Goal: Task Accomplishment & Management: Manage account settings

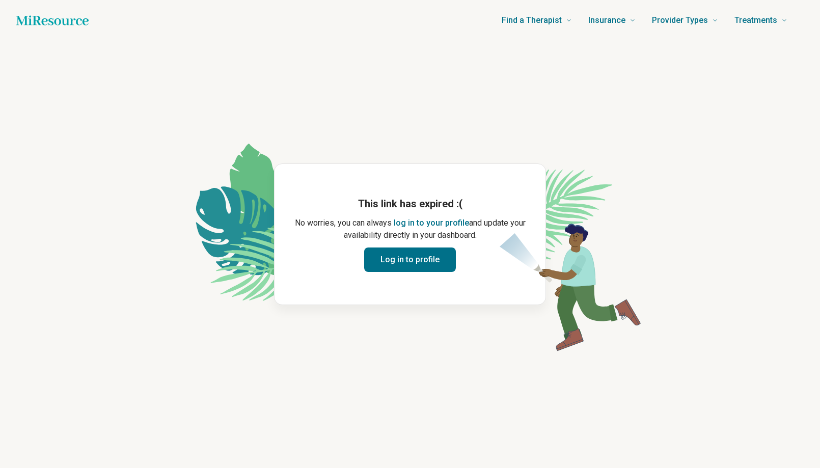
click at [410, 264] on button "Log in to profile" at bounding box center [410, 260] width 92 height 24
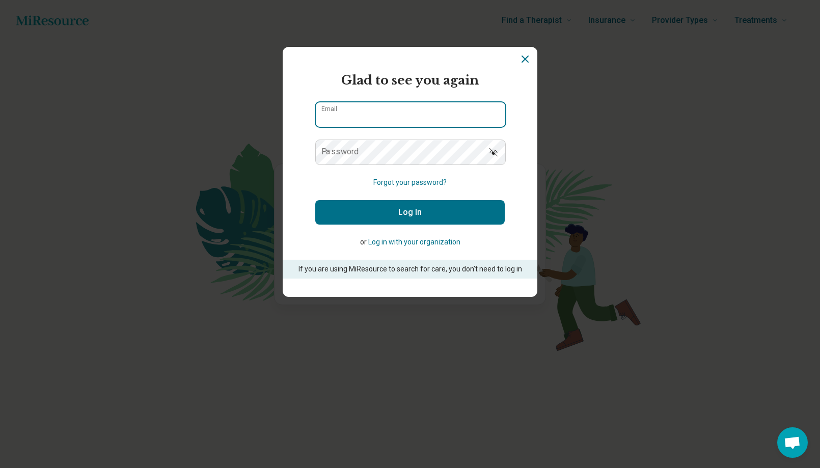
click at [389, 107] on input "Email" at bounding box center [410, 114] width 189 height 24
type input "**********"
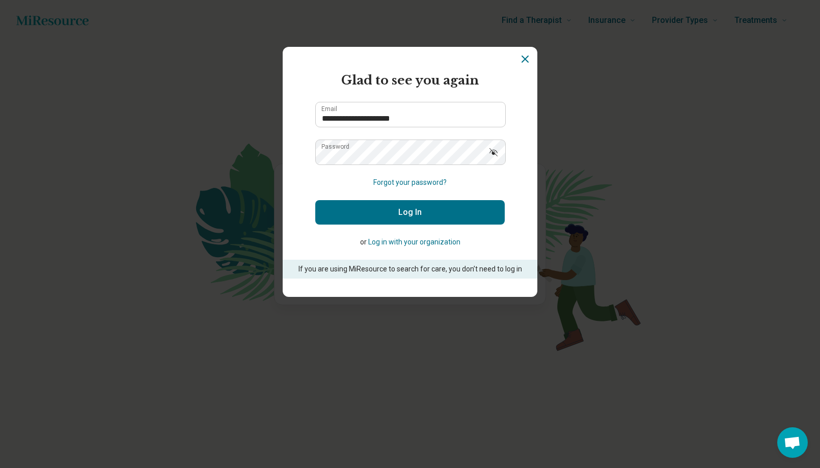
click at [419, 214] on button "Log In" at bounding box center [409, 212] width 189 height 24
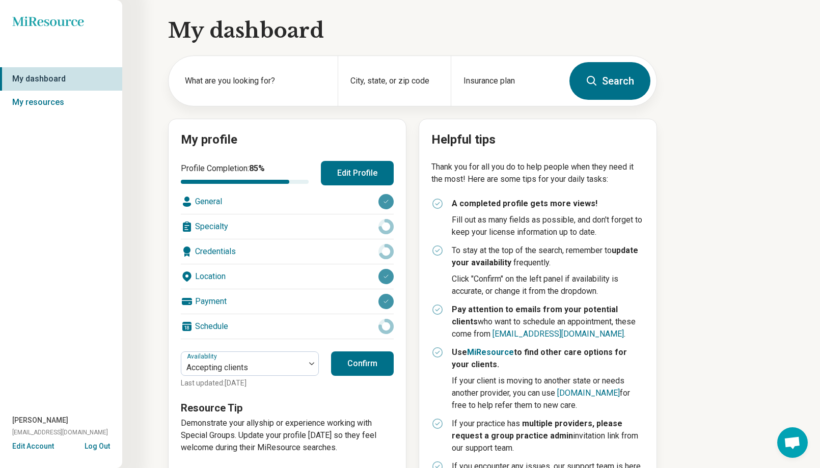
click at [352, 175] on button "Edit Profile" at bounding box center [357, 173] width 73 height 24
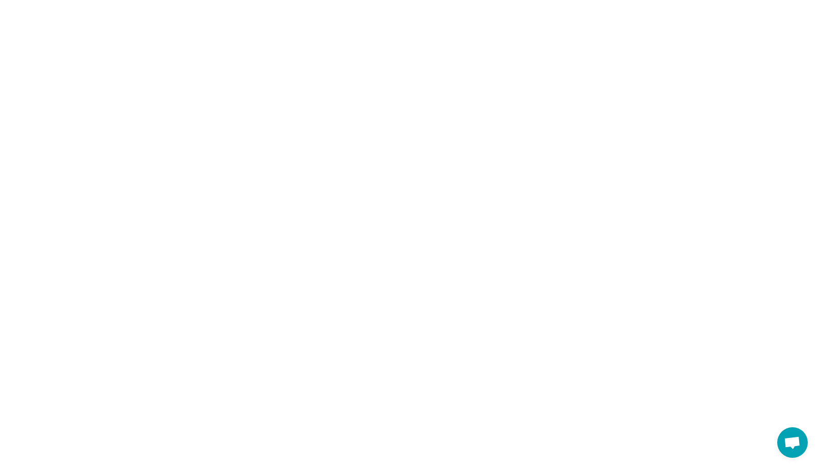
click at [33, 0] on html at bounding box center [410, 0] width 820 height 0
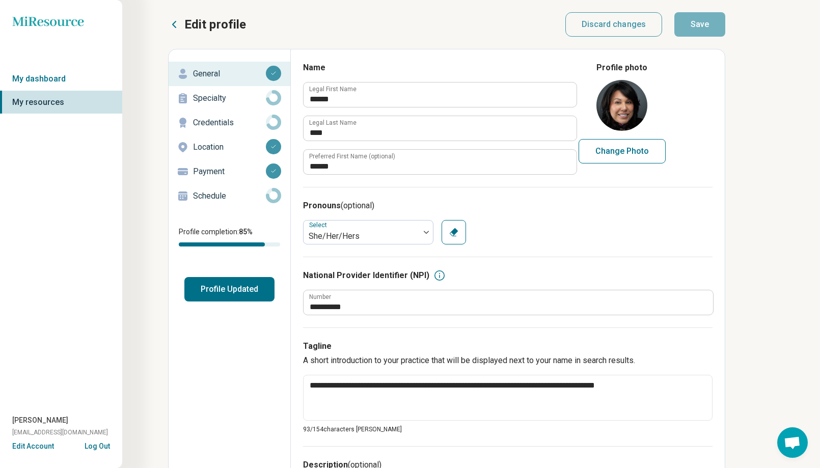
click at [545, 211] on h3 "Pronouns (optional)" at bounding box center [508, 206] width 410 height 12
click at [202, 98] on p "Specialty" at bounding box center [229, 98] width 73 height 12
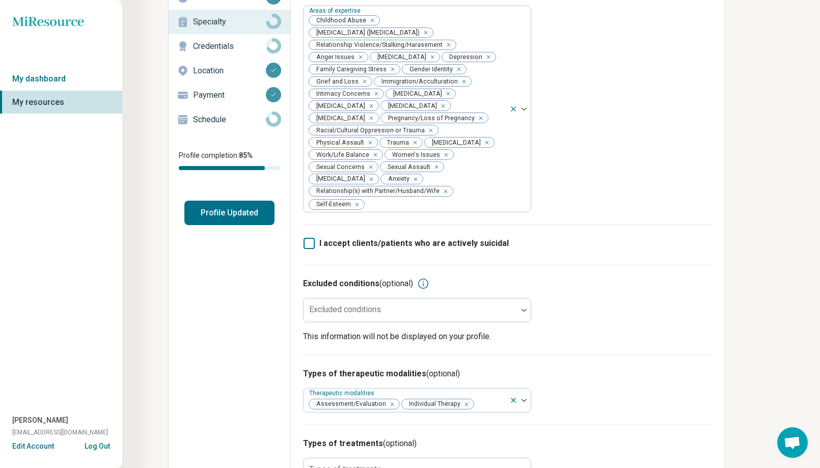
scroll to position [133, 0]
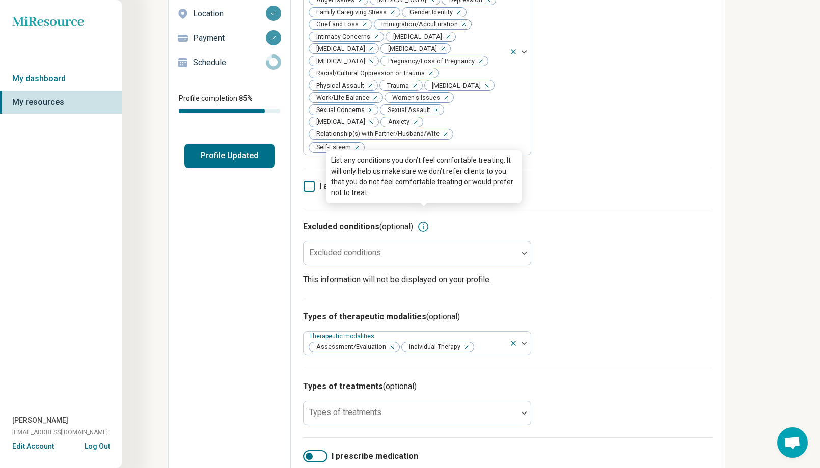
click at [424, 222] on icon at bounding box center [423, 227] width 10 height 10
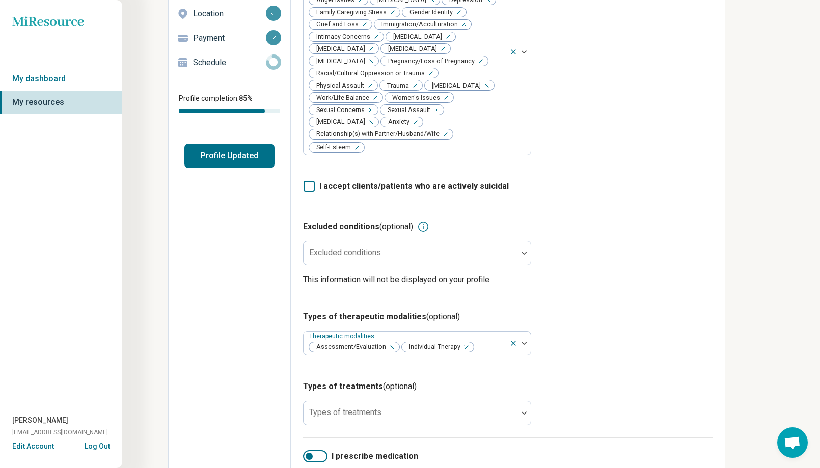
click at [624, 243] on div "Excluded conditions (optional) Excluded conditions This information will not be…" at bounding box center [508, 253] width 410 height 90
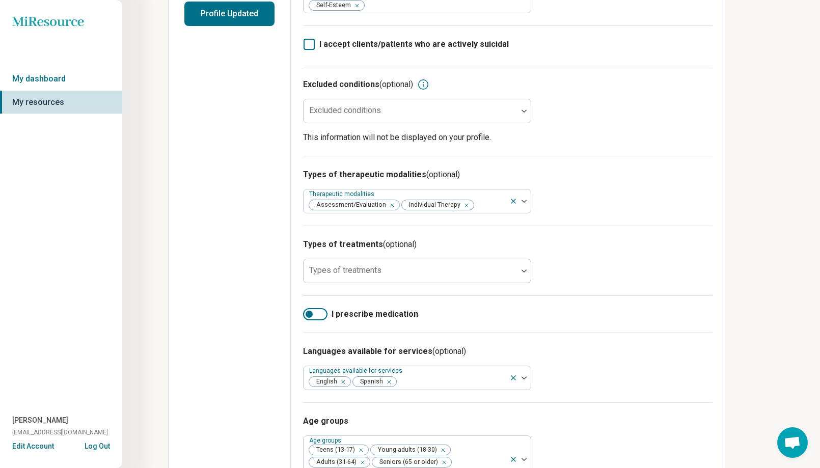
scroll to position [298, 0]
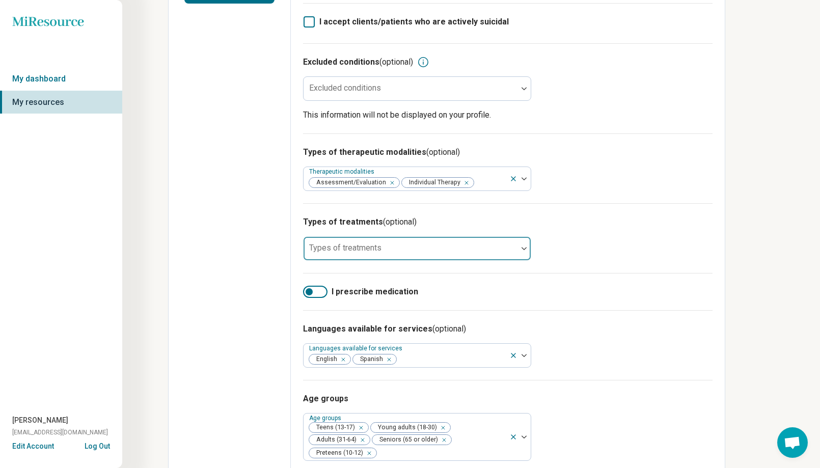
click at [399, 246] on div at bounding box center [411, 253] width 206 height 14
type input "**********"
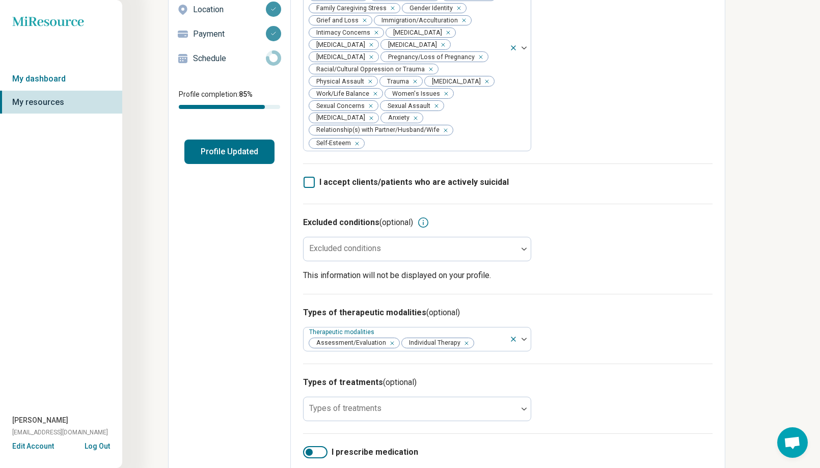
scroll to position [0, 0]
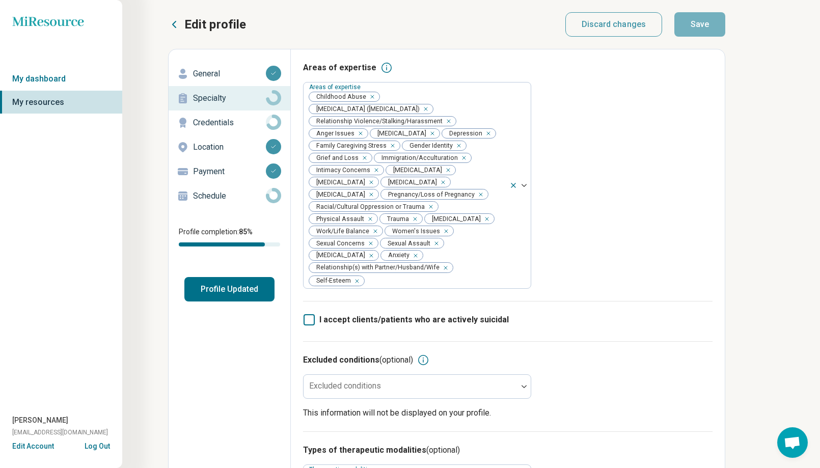
click at [224, 124] on p "Credentials" at bounding box center [229, 123] width 73 height 12
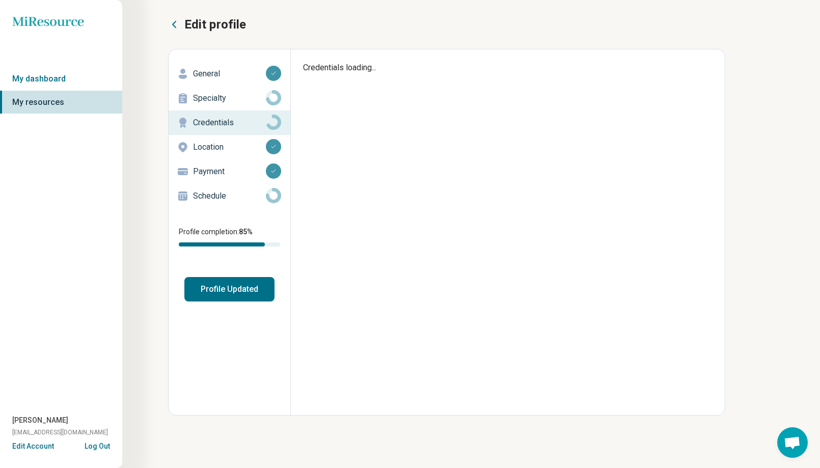
type textarea "*"
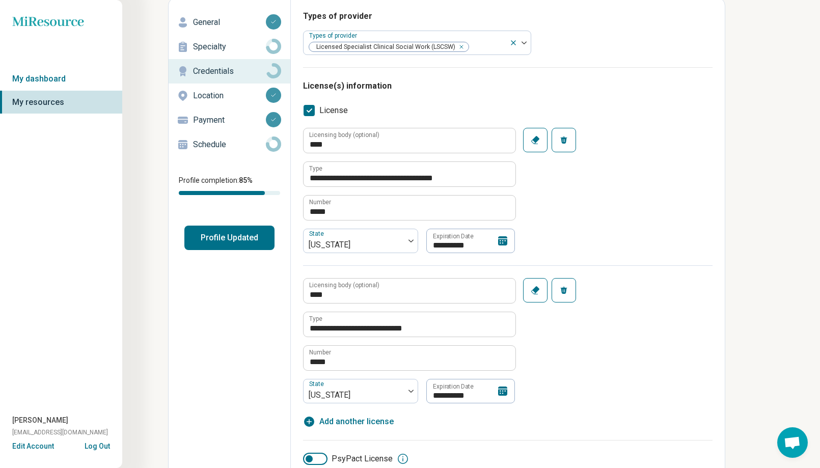
scroll to position [69, 0]
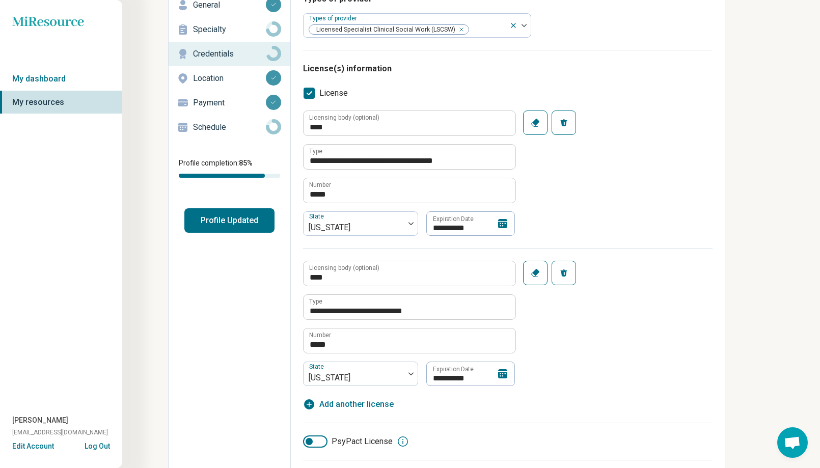
click at [197, 77] on p "Location" at bounding box center [229, 78] width 73 height 12
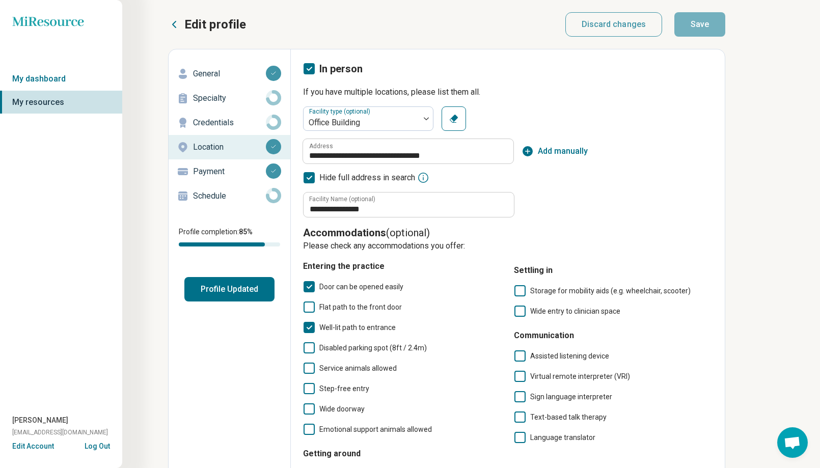
click at [609, 217] on div "**********" at bounding box center [508, 323] width 410 height 435
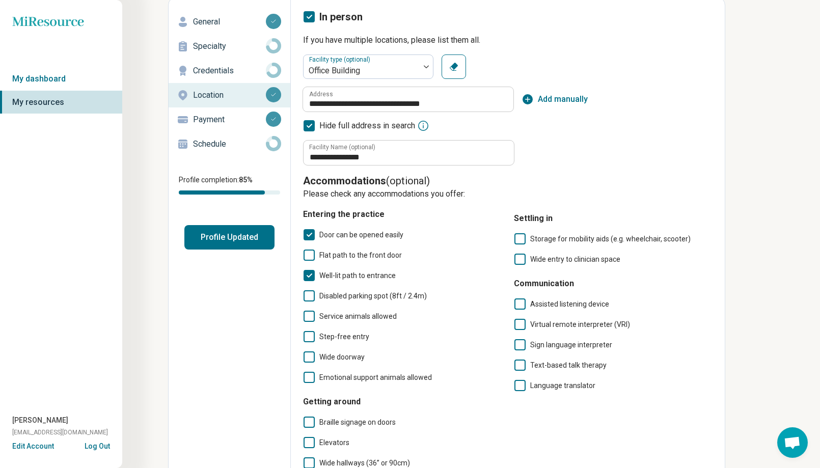
scroll to position [52, 0]
click at [612, 162] on div "**********" at bounding box center [508, 109] width 410 height 111
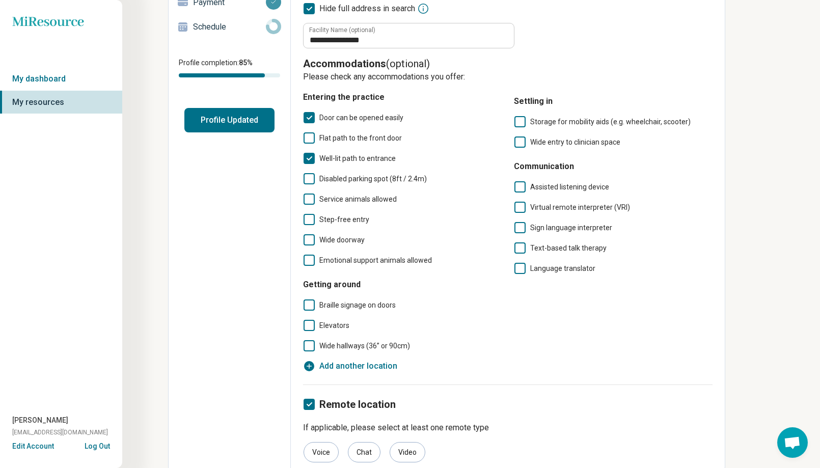
scroll to position [175, 0]
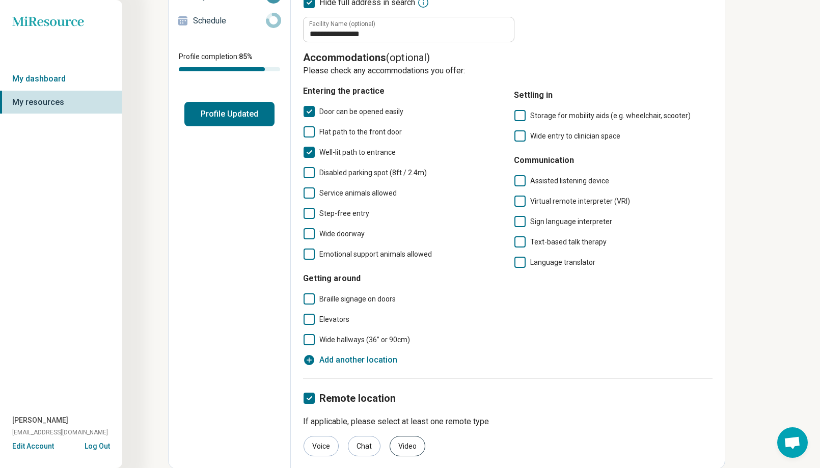
click at [408, 448] on div "Video" at bounding box center [408, 446] width 36 height 20
click at [399, 450] on div "Video" at bounding box center [408, 446] width 36 height 20
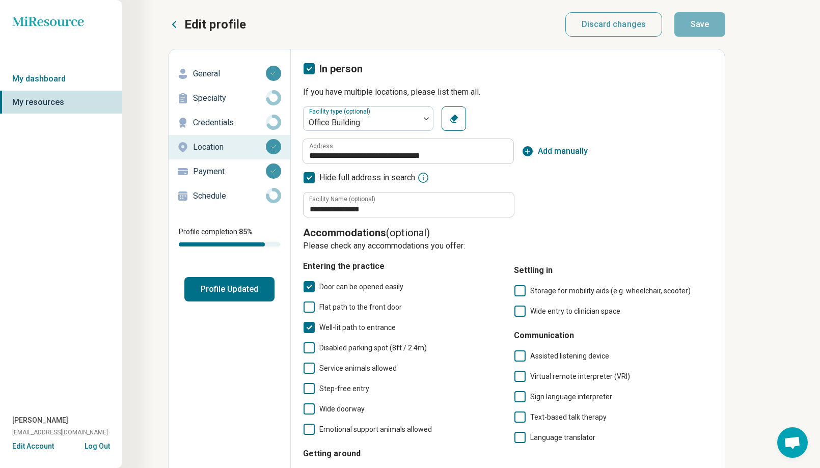
click at [232, 200] on p "Schedule" at bounding box center [229, 196] width 73 height 12
click at [232, 199] on p "Schedule" at bounding box center [229, 196] width 73 height 12
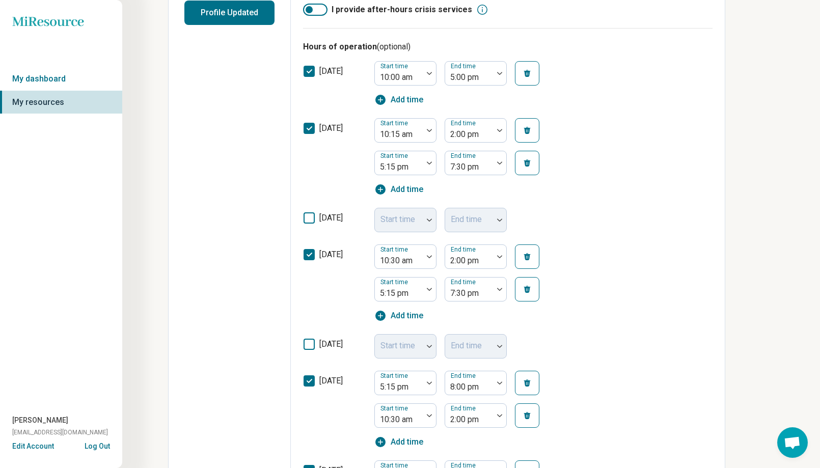
scroll to position [274, 0]
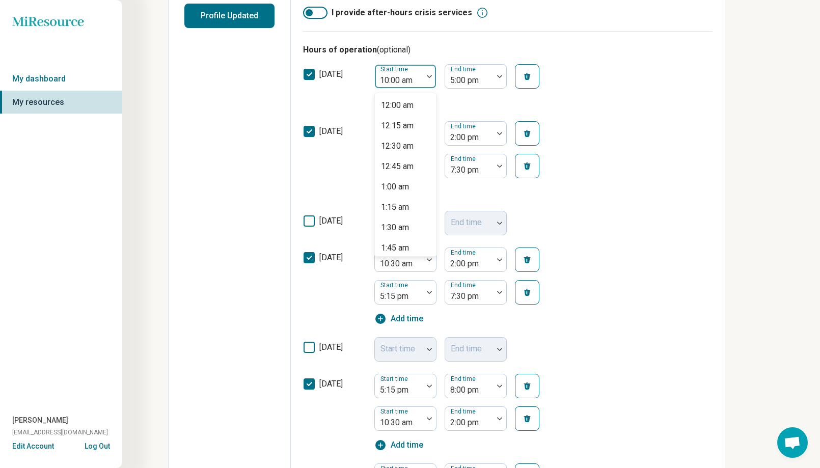
click at [426, 78] on div at bounding box center [429, 76] width 13 height 23
click at [396, 226] on div "11:00 am" at bounding box center [397, 230] width 33 height 12
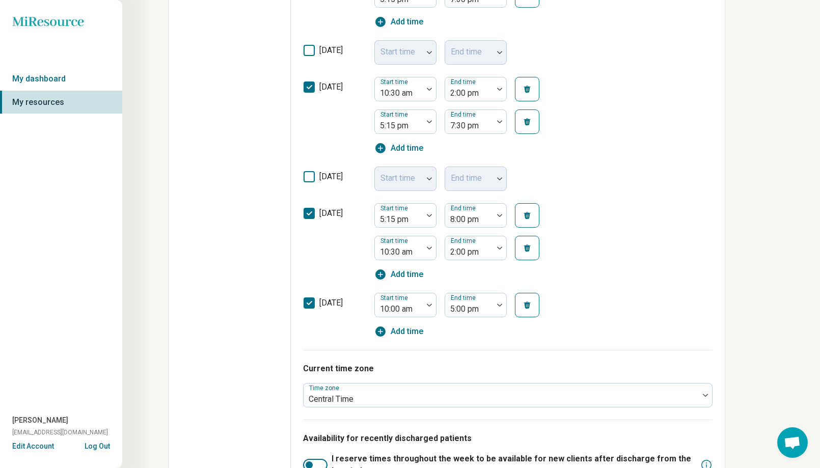
scroll to position [456, 0]
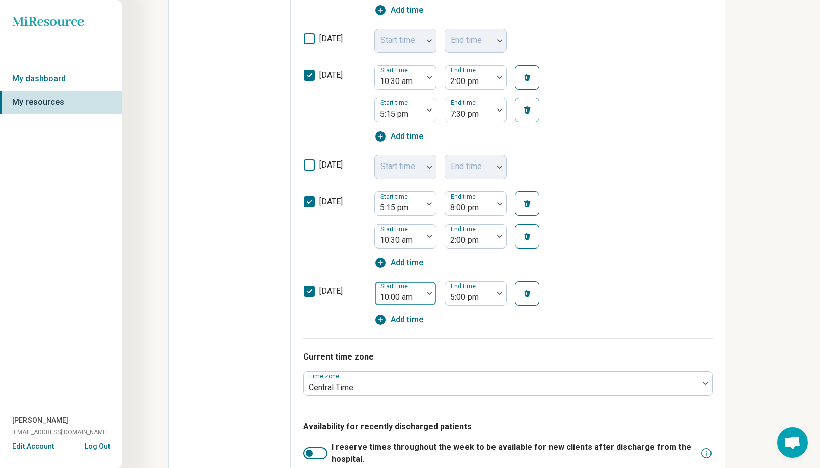
click at [426, 296] on div at bounding box center [429, 293] width 13 height 23
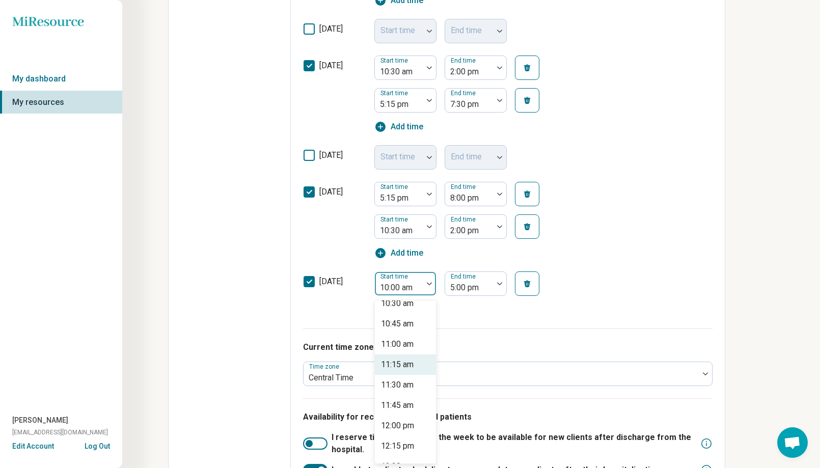
scroll to position [865, 0]
click at [411, 349] on div "11:00 am" at bounding box center [397, 344] width 33 height 12
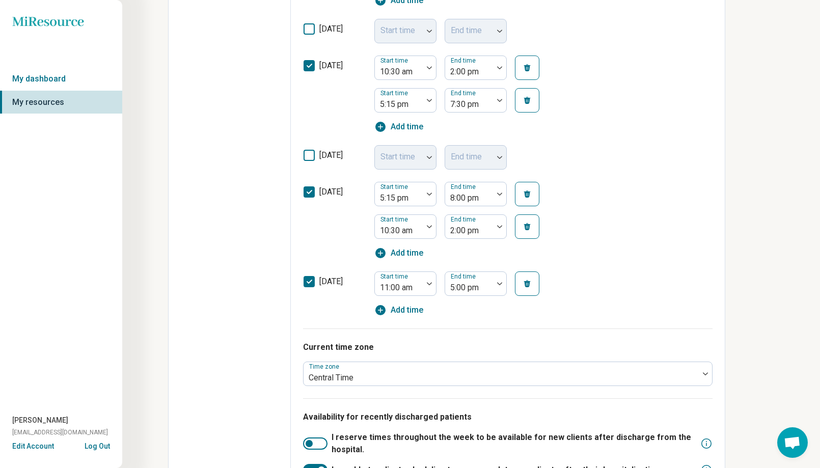
click at [571, 286] on div "[DATE] Start time 11:00 am End time 5:00 pm Add time" at bounding box center [508, 290] width 410 height 51
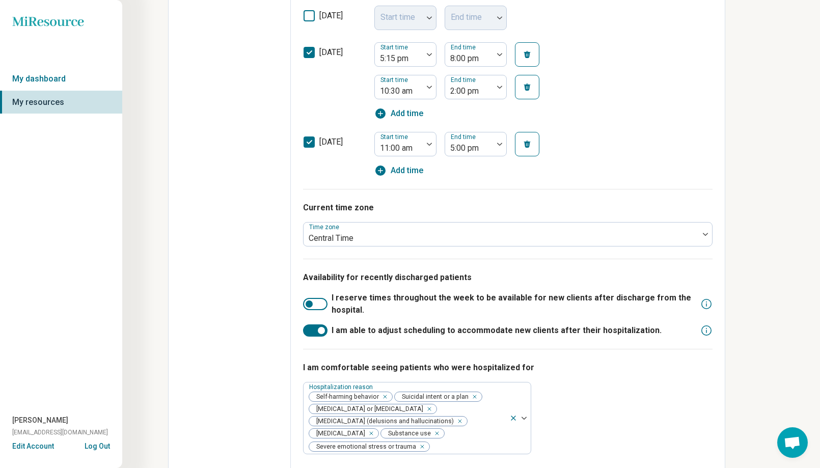
scroll to position [616, 0]
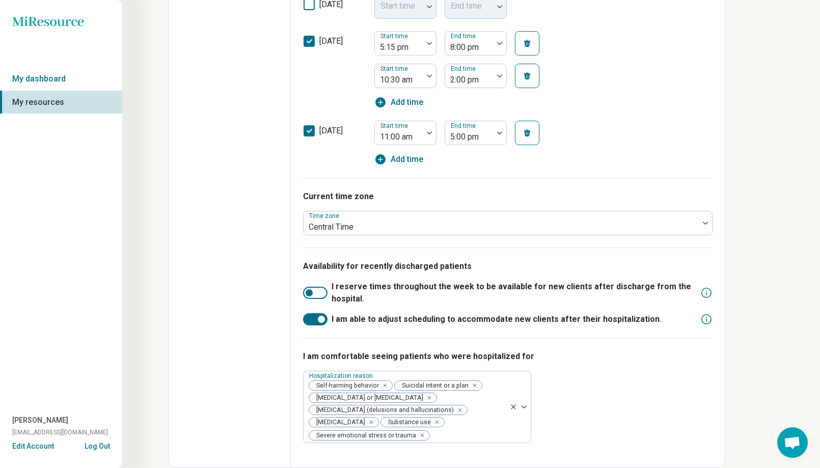
click at [605, 399] on div "I am comfortable seeing patients who were hospitalized for Hospitalization reas…" at bounding box center [508, 397] width 410 height 118
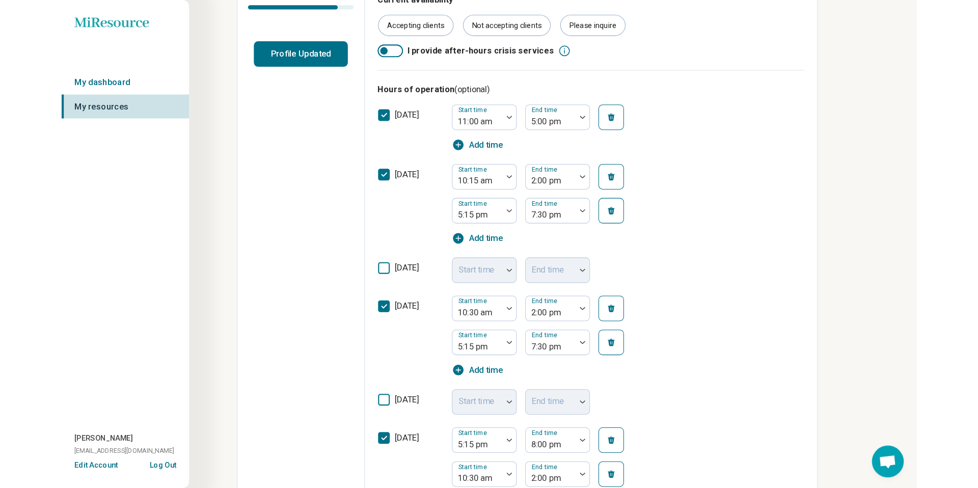
scroll to position [44, 0]
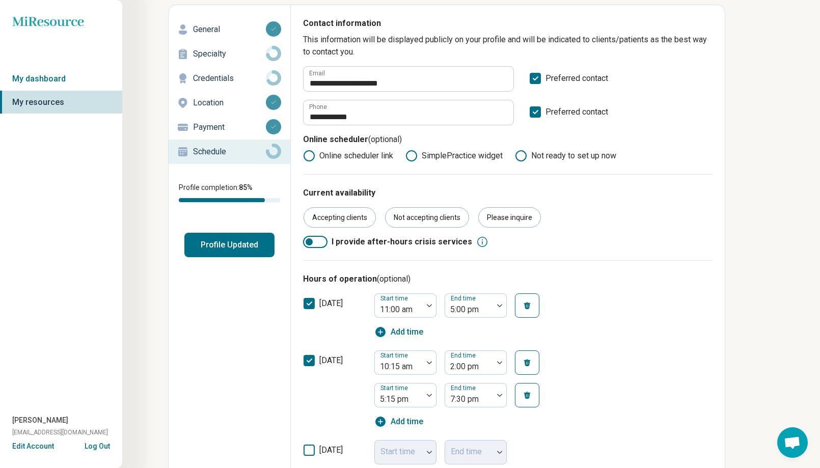
click at [309, 156] on icon at bounding box center [309, 156] width 12 height 12
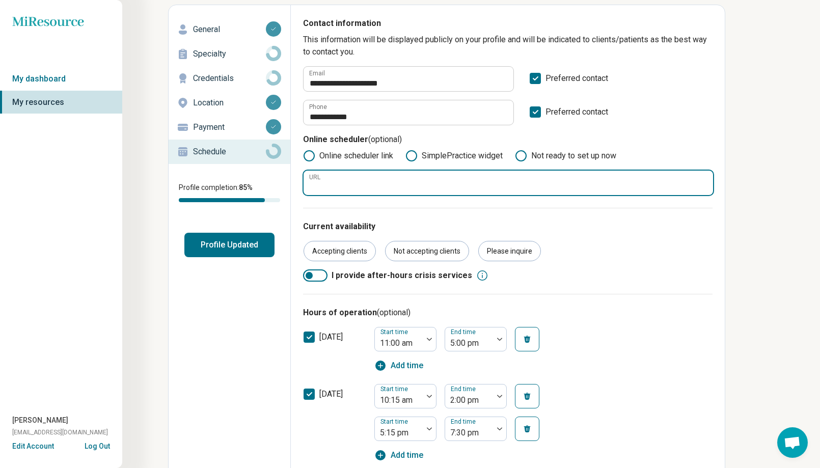
paste input "**********"
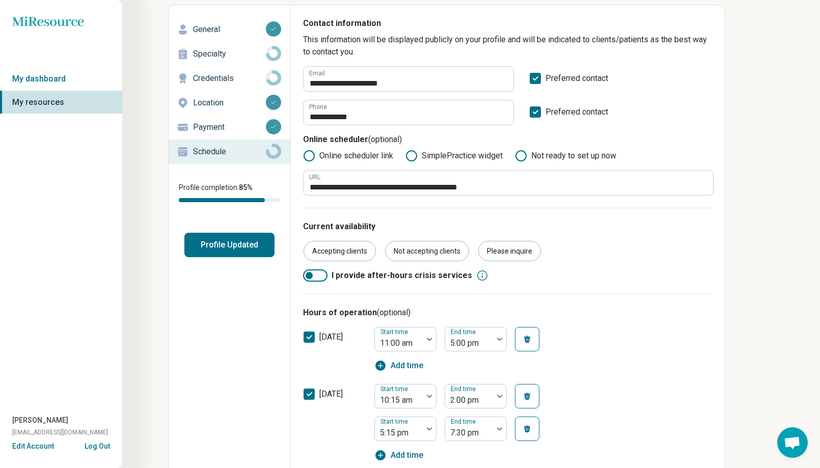
click at [600, 263] on div "Current availability Accepting clients Not accepting clients Please inquire I p…" at bounding box center [508, 251] width 410 height 86
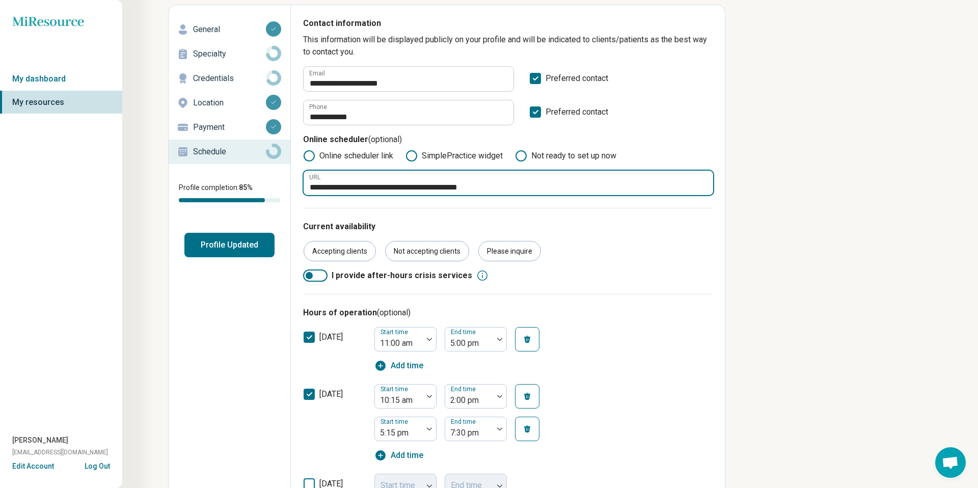
click at [509, 186] on input "**********" at bounding box center [509, 183] width 410 height 24
drag, startPoint x: 509, startPoint y: 185, endPoint x: 306, endPoint y: 189, distance: 203.3
click at [306, 189] on input "**********" at bounding box center [509, 183] width 410 height 24
paste input "text"
type input "**********"
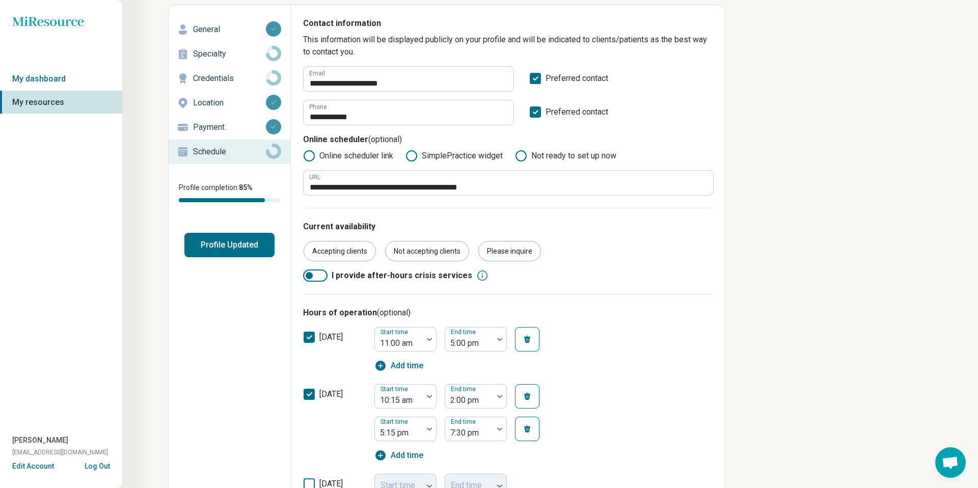
click at [640, 260] on div "Accepting clients Not accepting clients Please inquire" at bounding box center [508, 251] width 410 height 20
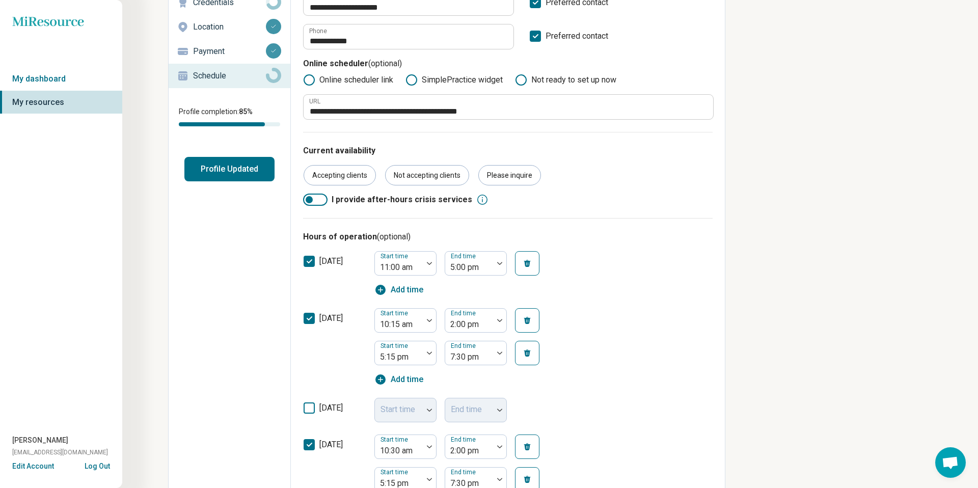
scroll to position [0, 0]
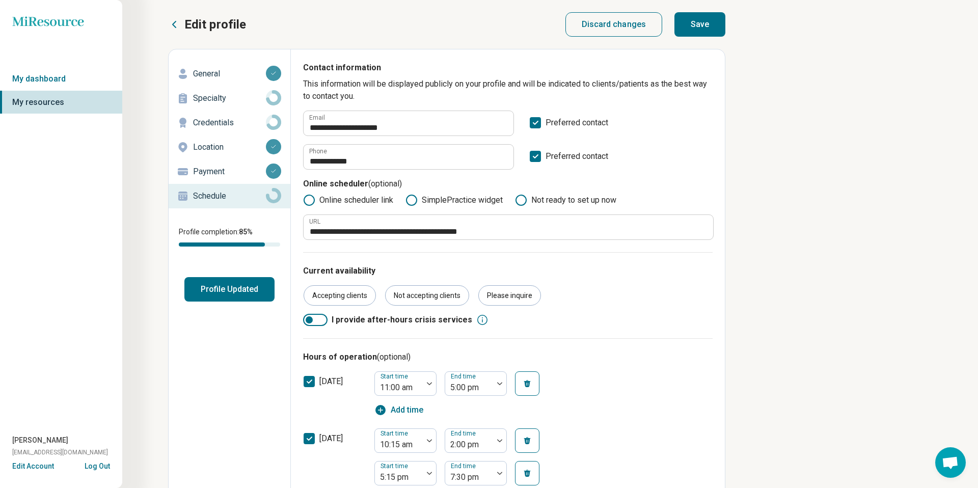
click at [694, 23] on button "Save" at bounding box center [699, 24] width 51 height 24
click at [216, 294] on button "Profile Updated" at bounding box center [229, 289] width 90 height 24
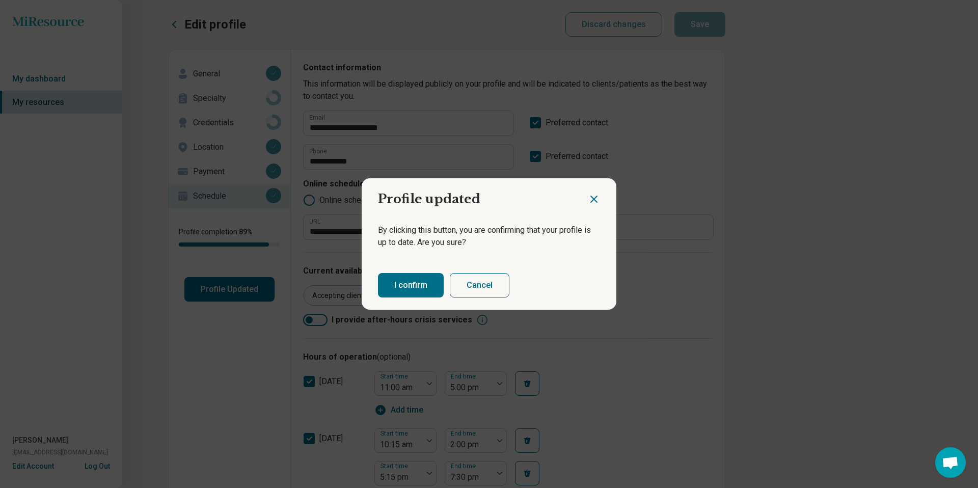
click at [415, 285] on button "I confirm" at bounding box center [411, 285] width 66 height 24
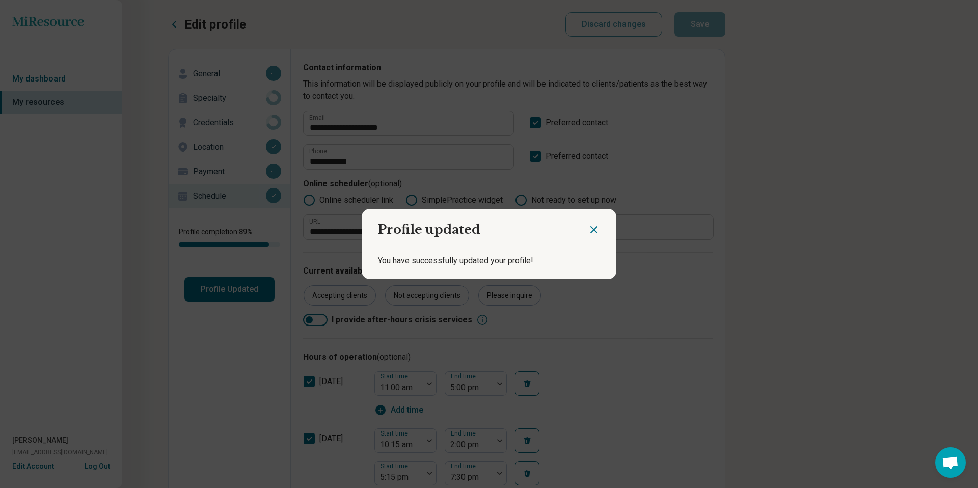
click at [596, 230] on icon "Close dialog" at bounding box center [594, 230] width 12 height 12
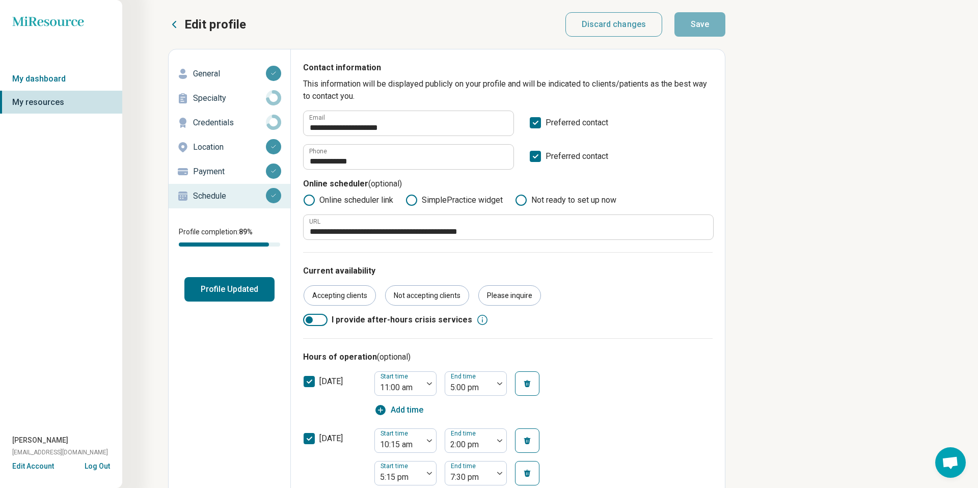
click at [217, 74] on p "General" at bounding box center [229, 74] width 73 height 12
type textarea "*"
